Goal: Find specific page/section: Find specific page/section

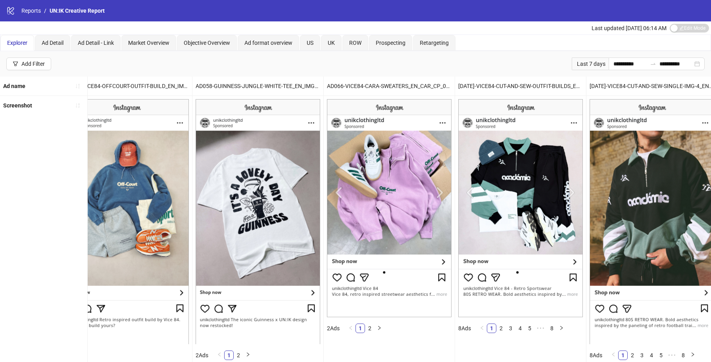
scroll to position [0, 2002]
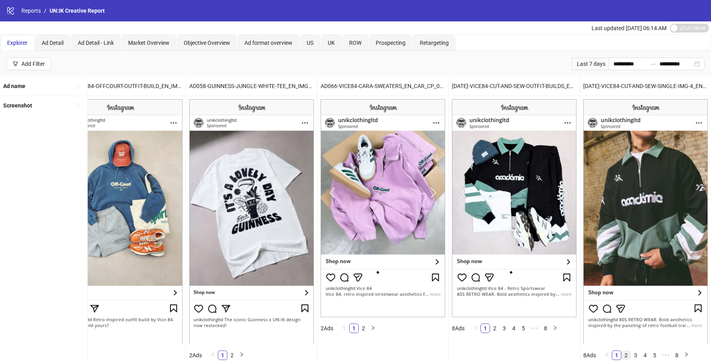
click at [625, 354] on link "2" at bounding box center [625, 355] width 9 height 9
click at [625, 355] on link "2" at bounding box center [625, 355] width 9 height 9
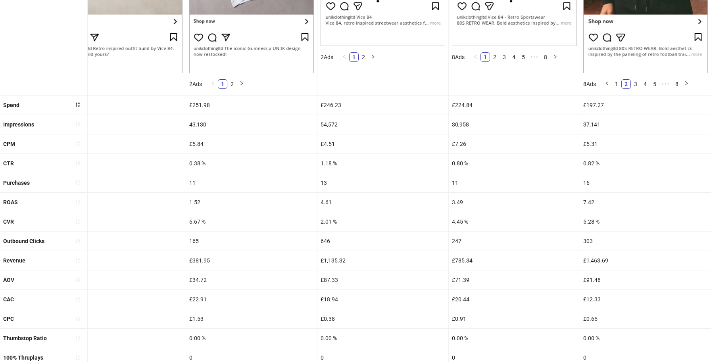
scroll to position [289, 0]
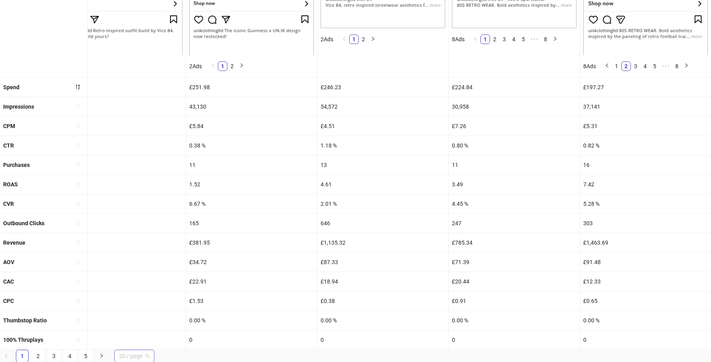
click at [133, 355] on span "20 / page" at bounding box center [134, 356] width 31 height 12
click at [138, 339] on div "100 / page" at bounding box center [134, 340] width 27 height 9
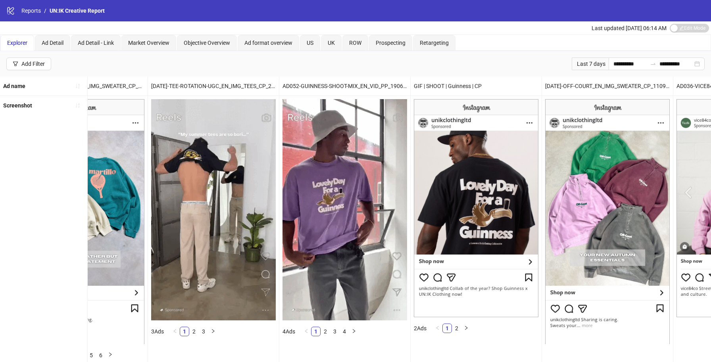
scroll to position [0, 2960]
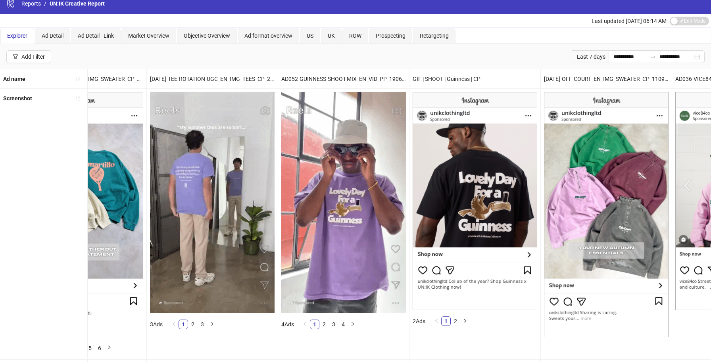
click at [349, 246] on img at bounding box center [343, 202] width 125 height 221
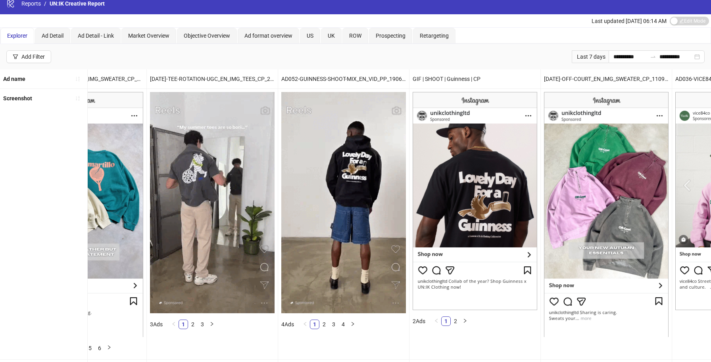
scroll to position [11, 0]
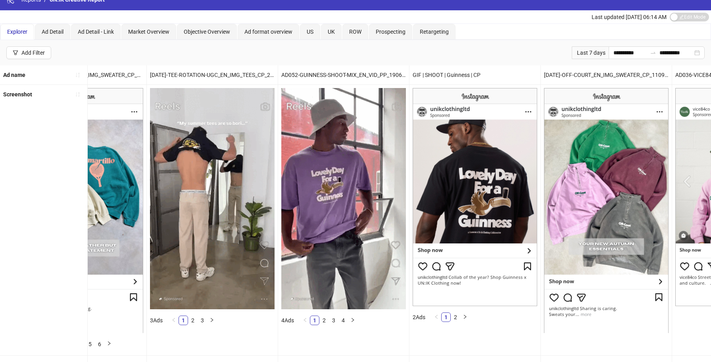
click at [346, 173] on img at bounding box center [343, 198] width 125 height 221
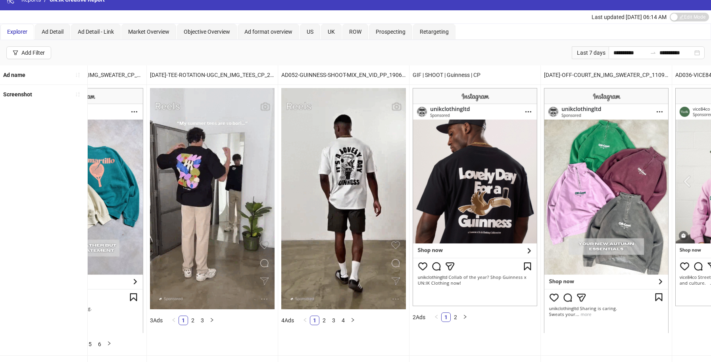
click at [346, 173] on img at bounding box center [343, 198] width 125 height 221
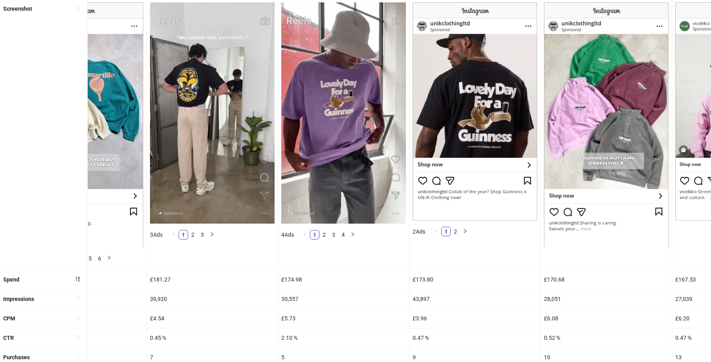
scroll to position [98, 0]
drag, startPoint x: 289, startPoint y: 232, endPoint x: 300, endPoint y: 226, distance: 12.8
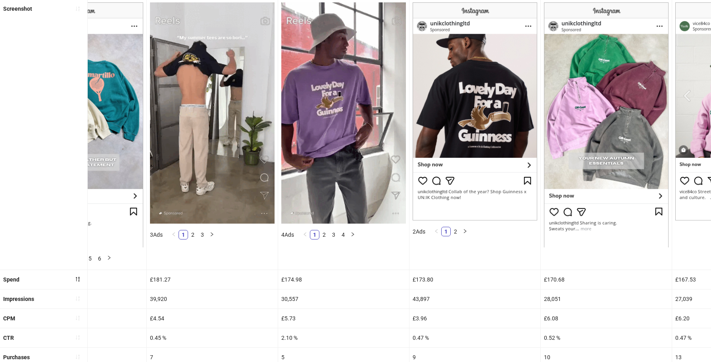
click at [289, 232] on span "4 Ads" at bounding box center [287, 235] width 13 height 6
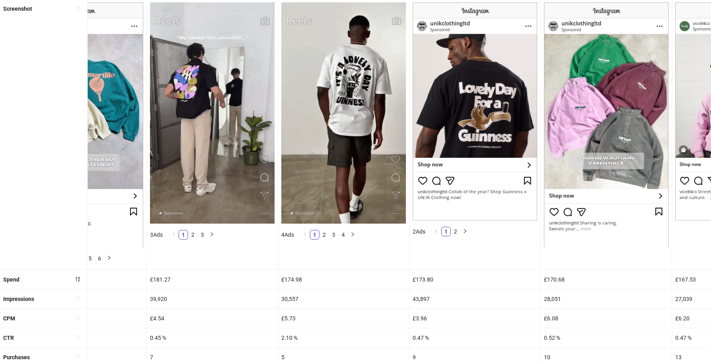
scroll to position [96, 0]
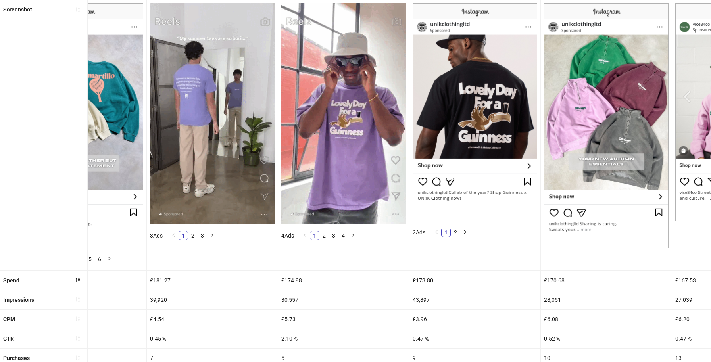
click at [301, 211] on img at bounding box center [343, 113] width 125 height 221
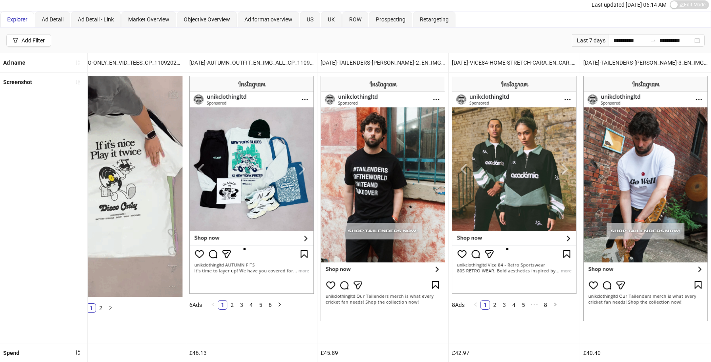
scroll to position [0, 7128]
